Goal: Transaction & Acquisition: Purchase product/service

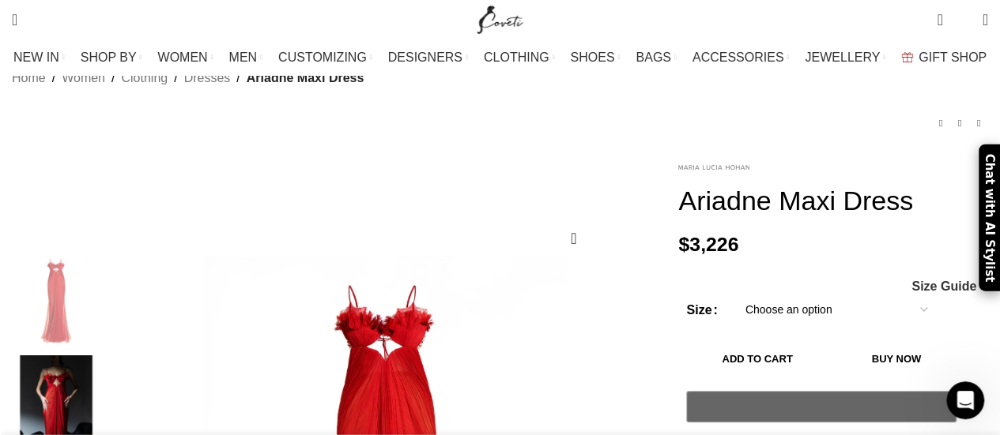
scroll to position [0, 333]
click at [730, 157] on link at bounding box center [713, 167] width 71 height 21
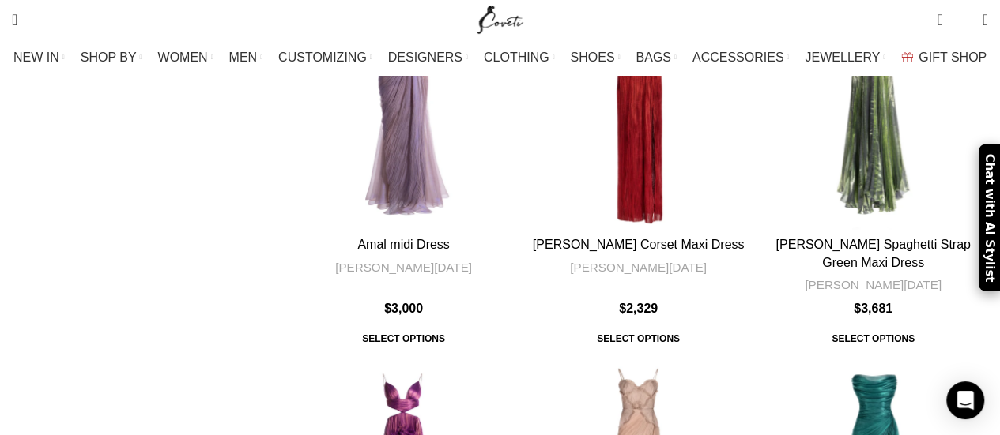
scroll to position [5841, 0]
